Goal: Task Accomplishment & Management: Manage account settings

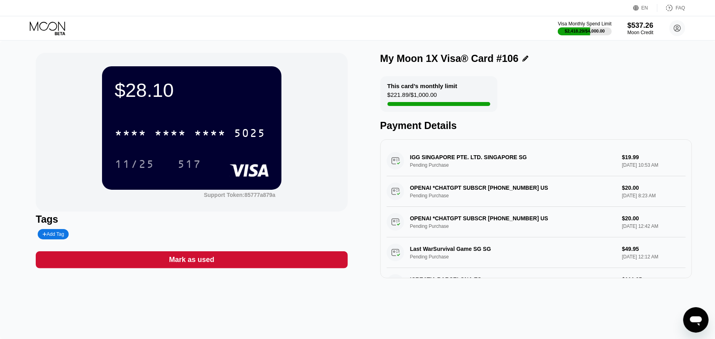
click at [59, 26] on icon at bounding box center [47, 25] width 35 height 9
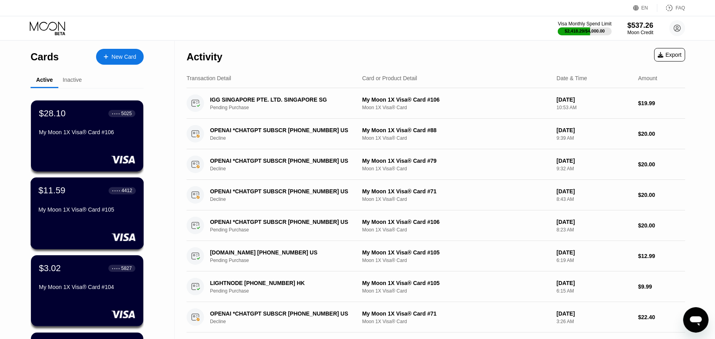
click at [94, 208] on div "My Moon 1X Visa® Card #105" at bounding box center [87, 209] width 97 height 6
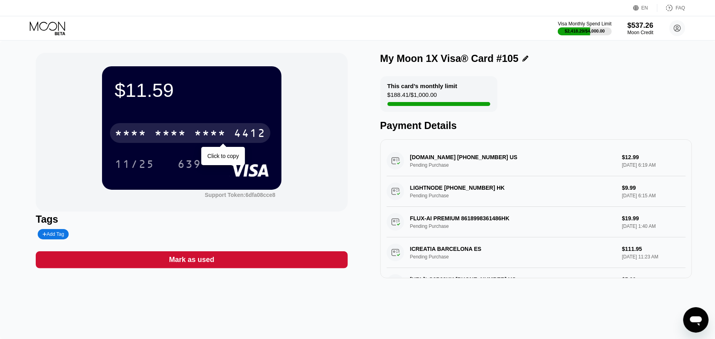
click at [194, 129] on div "* * * * * * * * * * * * 4412" at bounding box center [190, 133] width 160 height 20
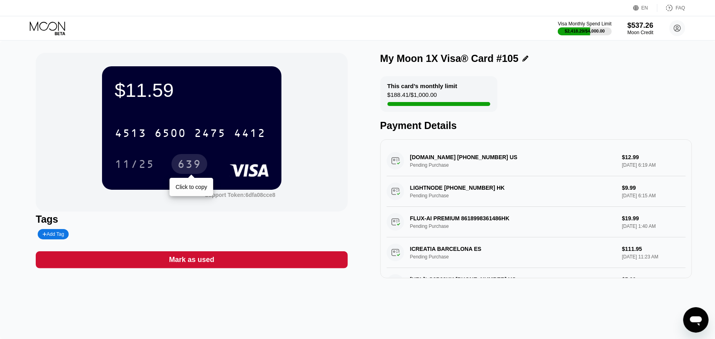
click at [194, 162] on div "639" at bounding box center [189, 165] width 24 height 13
